Goal: Task Accomplishment & Management: Manage account settings

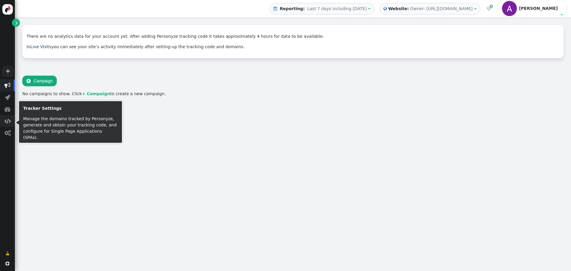
click at [7, 122] on span "" at bounding box center [7, 121] width 6 height 6
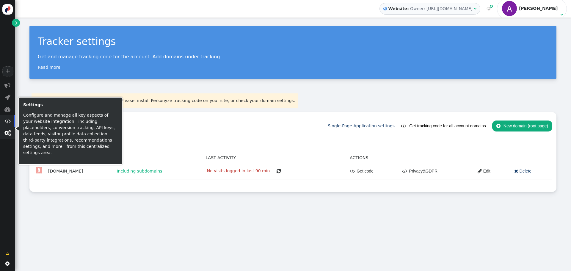
click at [8, 133] on span "" at bounding box center [7, 133] width 6 height 6
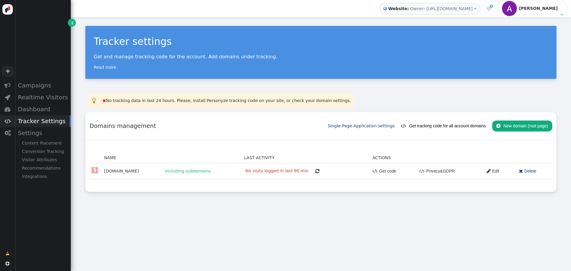
click at [246, 236] on div "Tracker settings Get and manage tracking code for the account. Add domains unde…" at bounding box center [321, 144] width 500 height 253
click at [220, 100] on td " No tracking data in last 24 hours. Please, install Personyze tracking code on…" at bounding box center [227, 101] width 252 height 14
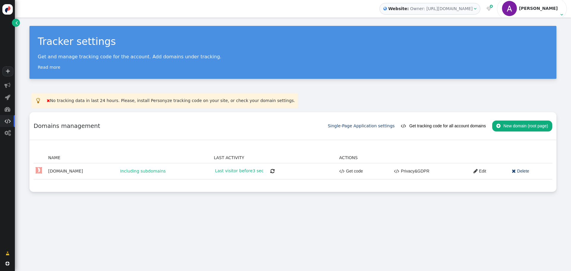
click at [550, 9] on div "[PERSON_NAME]" at bounding box center [539, 8] width 40 height 5
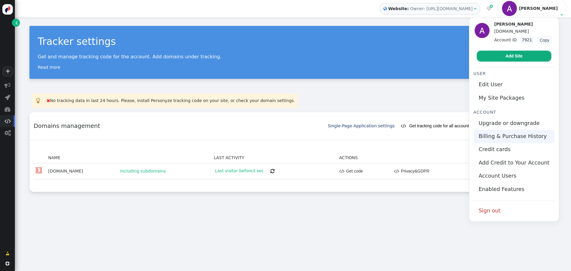
click at [515, 141] on link "Billing & Purchase History" at bounding box center [513, 136] width 81 height 13
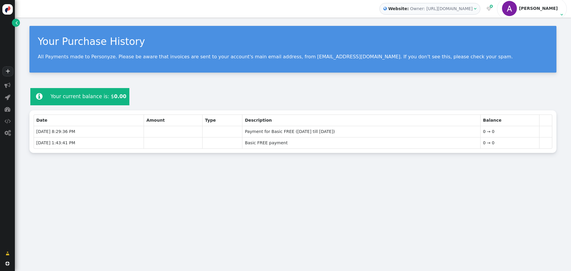
click at [517, 8] on img at bounding box center [509, 8] width 15 height 15
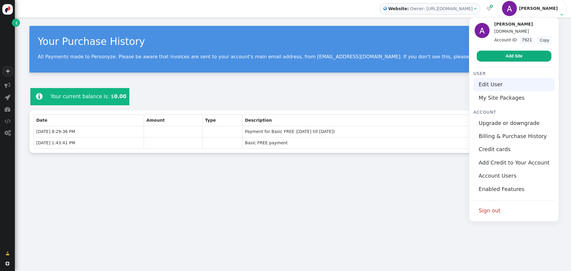
click at [505, 87] on link "Edit User" at bounding box center [513, 84] width 81 height 13
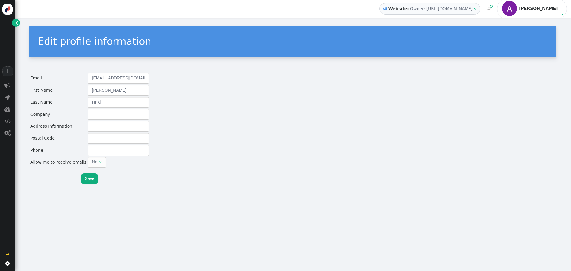
click at [517, 8] on img at bounding box center [509, 8] width 15 height 15
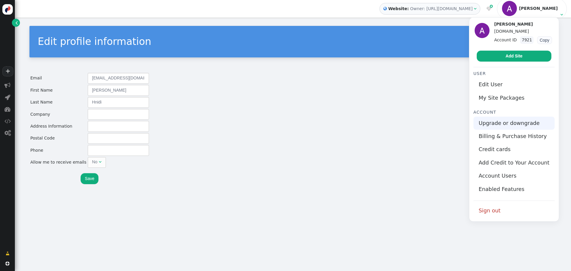
click at [509, 124] on link "Upgrade or downgrade" at bounding box center [513, 123] width 81 height 13
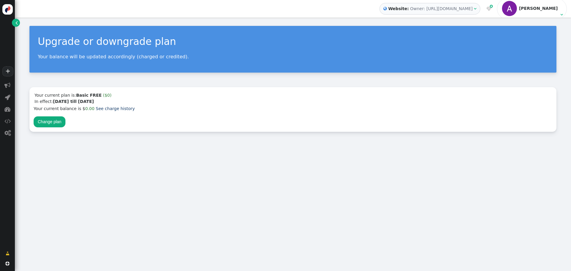
click at [517, 11] on img at bounding box center [509, 8] width 15 height 15
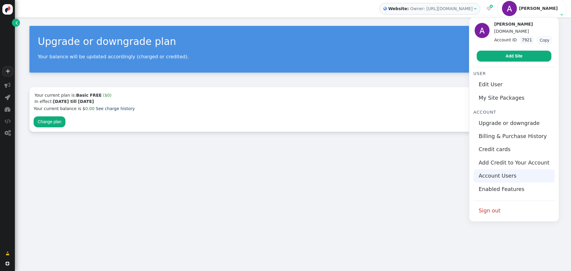
click at [502, 177] on link "Account Users" at bounding box center [513, 175] width 81 height 13
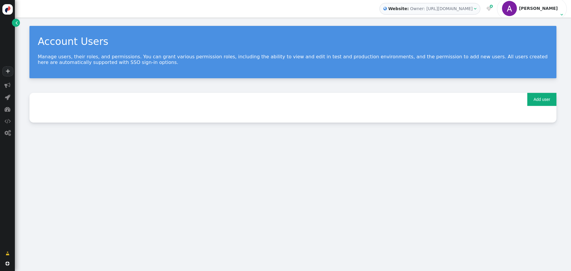
click at [517, 10] on img at bounding box center [509, 8] width 15 height 15
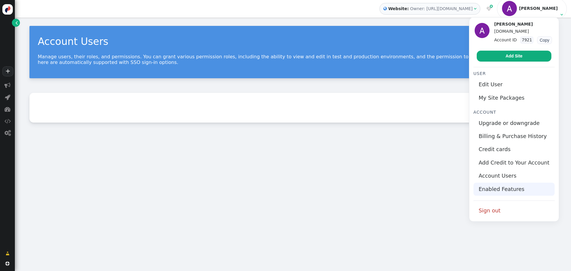
click at [508, 191] on link "Enabled Features" at bounding box center [513, 189] width 81 height 13
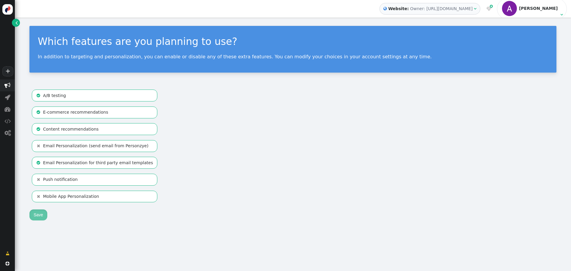
click at [10, 84] on span "" at bounding box center [7, 85] width 6 height 6
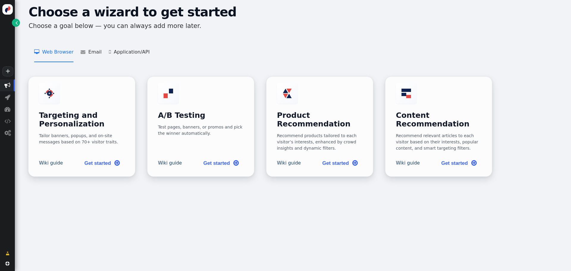
click at [556, 10] on h1 "Choose a wizard to get started" at bounding box center [296, 12] width 535 height 18
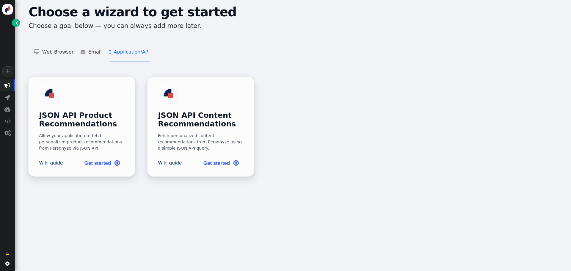
click at [139, 54] on li " Application/API   JSON API Product Recommendations    JSON API Content Recom…" at bounding box center [129, 52] width 41 height 20
click at [52, 160] on link "Wiki guide" at bounding box center [51, 162] width 24 height 7
click at [170, 160] on link "Wiki guide" at bounding box center [170, 162] width 24 height 7
